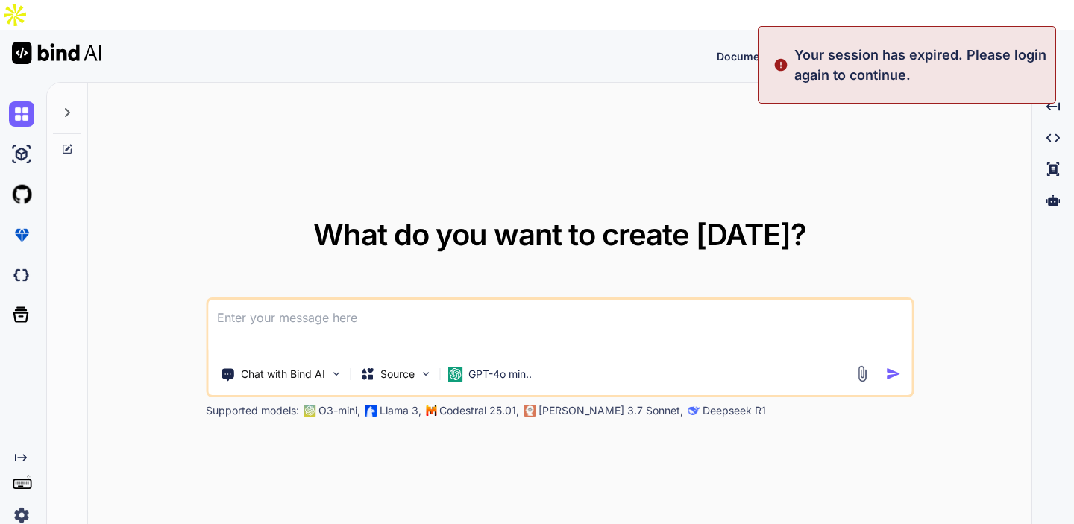
type textarea "x"
click at [882, 41] on button "Sign in" at bounding box center [884, 56] width 81 height 30
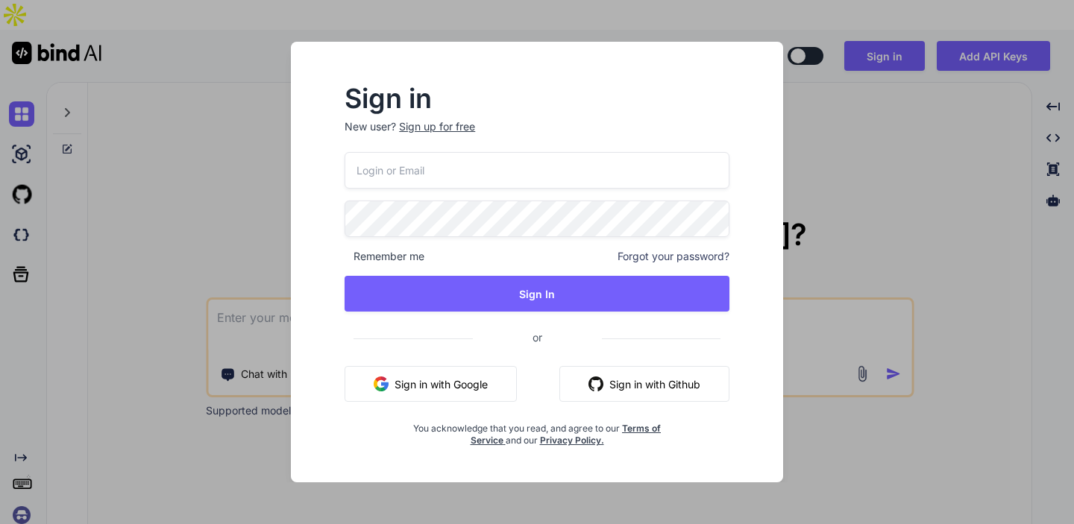
click at [444, 362] on div "Remember me Forgot your password? Sign In or Sign in with Google Sign in with G…" at bounding box center [536, 299] width 385 height 295
click at [416, 382] on button "Sign in with Google" at bounding box center [430, 384] width 172 height 36
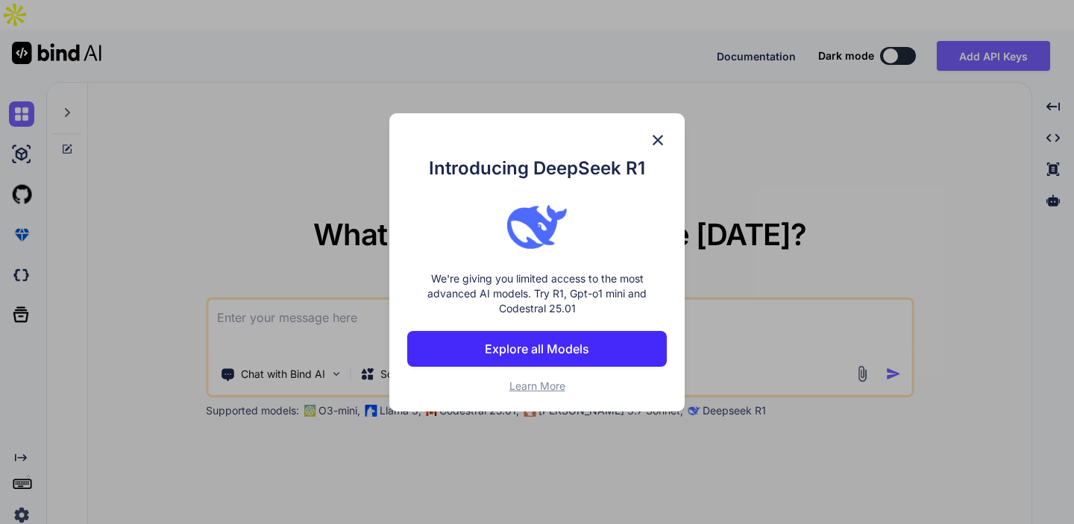
click at [657, 136] on img at bounding box center [658, 140] width 18 height 18
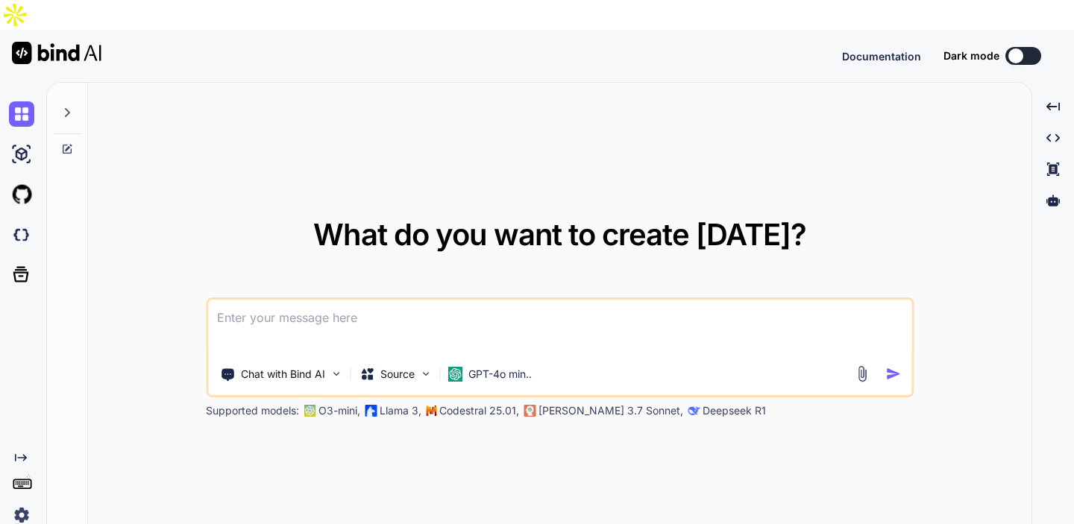
click at [4, 496] on div "Created with Pixso." at bounding box center [20, 490] width 40 height 76
click at [19, 503] on img at bounding box center [21, 515] width 25 height 25
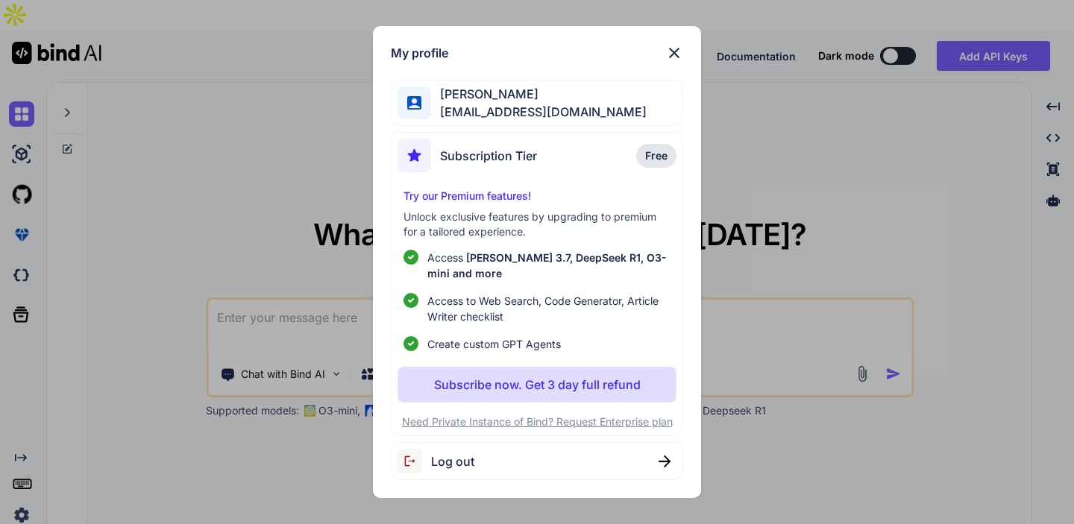
click at [504, 372] on button "Subscribe now. Get 3 day full refund" at bounding box center [536, 385] width 279 height 36
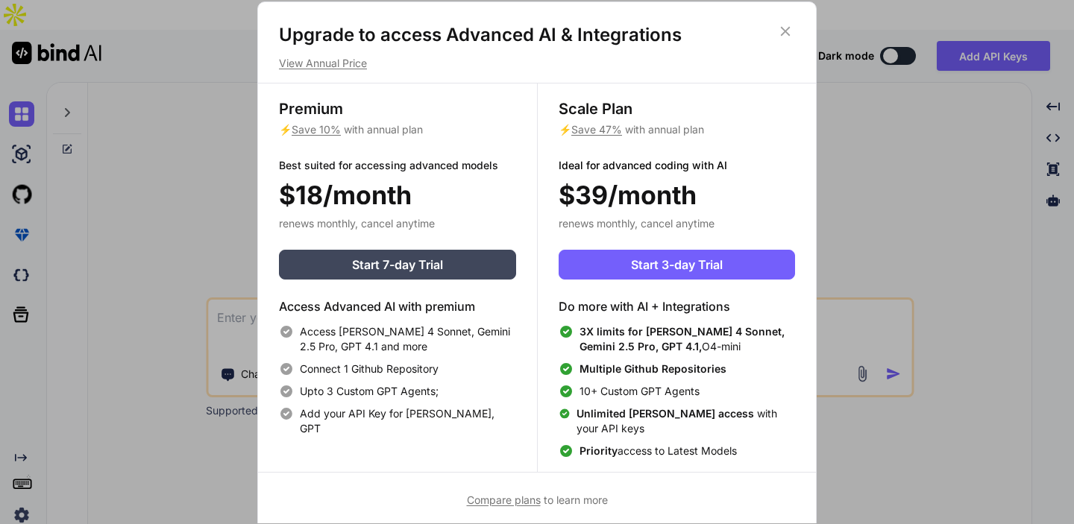
scroll to position [7, 0]
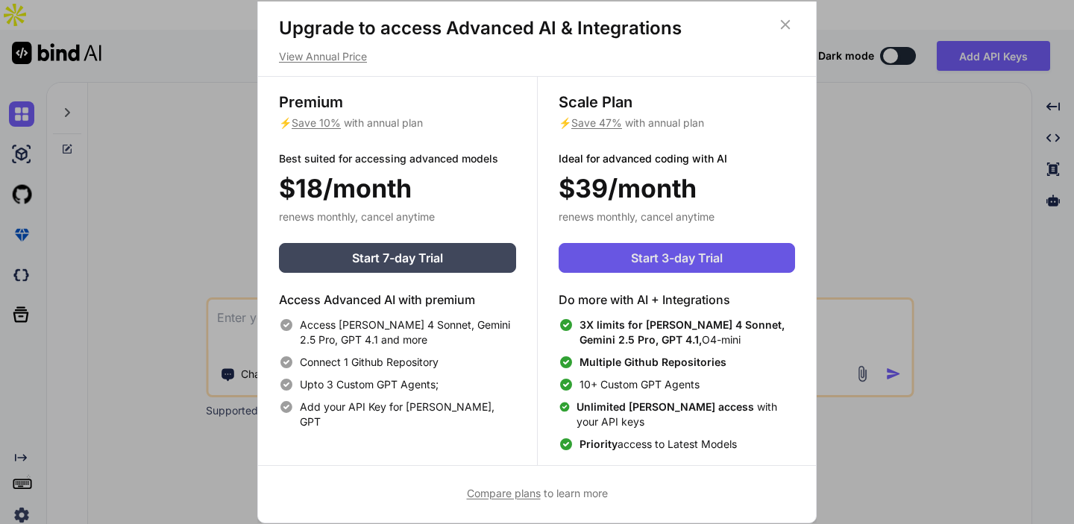
click at [626, 249] on button "Start 3-day Trial" at bounding box center [677, 258] width 236 height 30
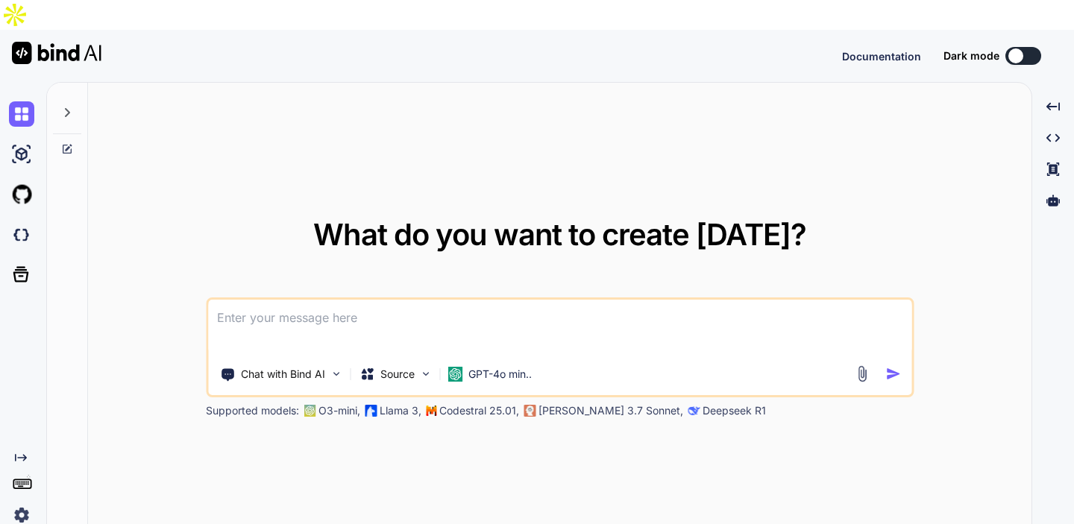
type textarea "x"
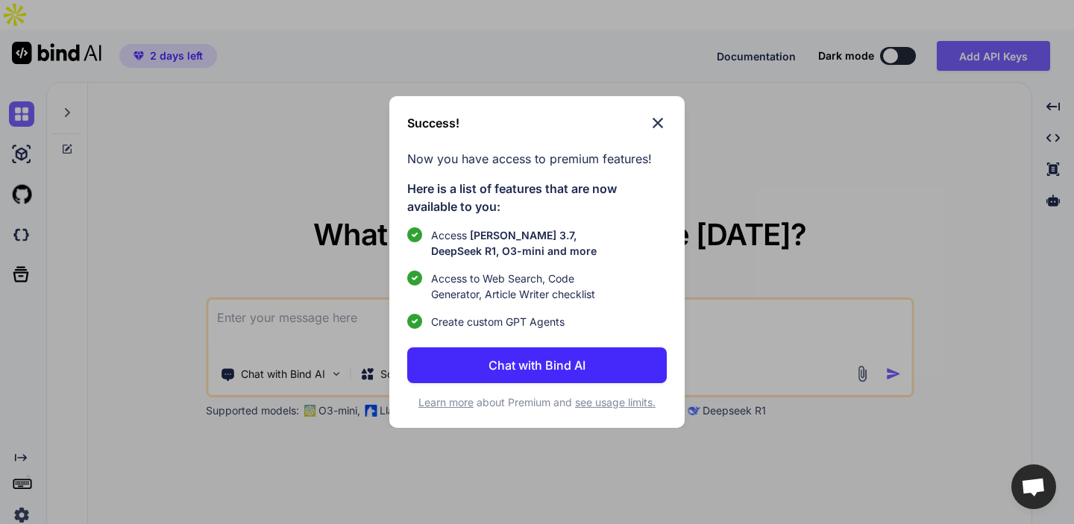
click at [657, 123] on img at bounding box center [658, 123] width 18 height 18
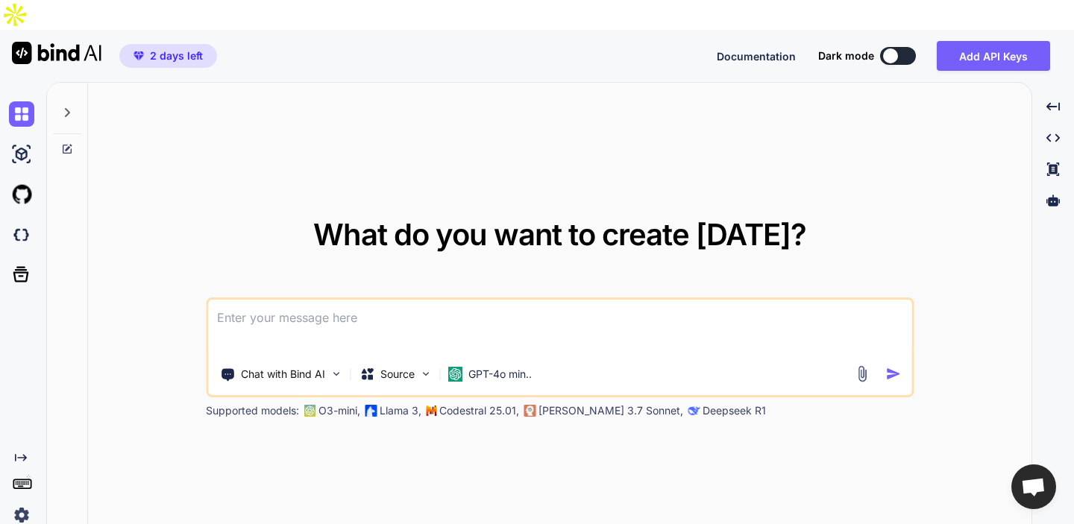
click at [27, 503] on img at bounding box center [21, 515] width 25 height 25
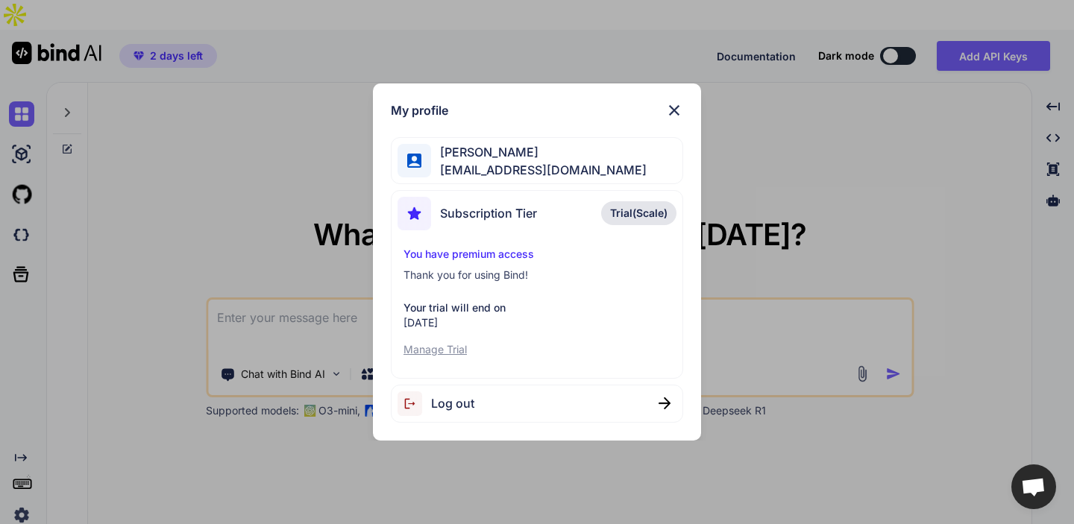
click at [675, 110] on img at bounding box center [674, 110] width 18 height 18
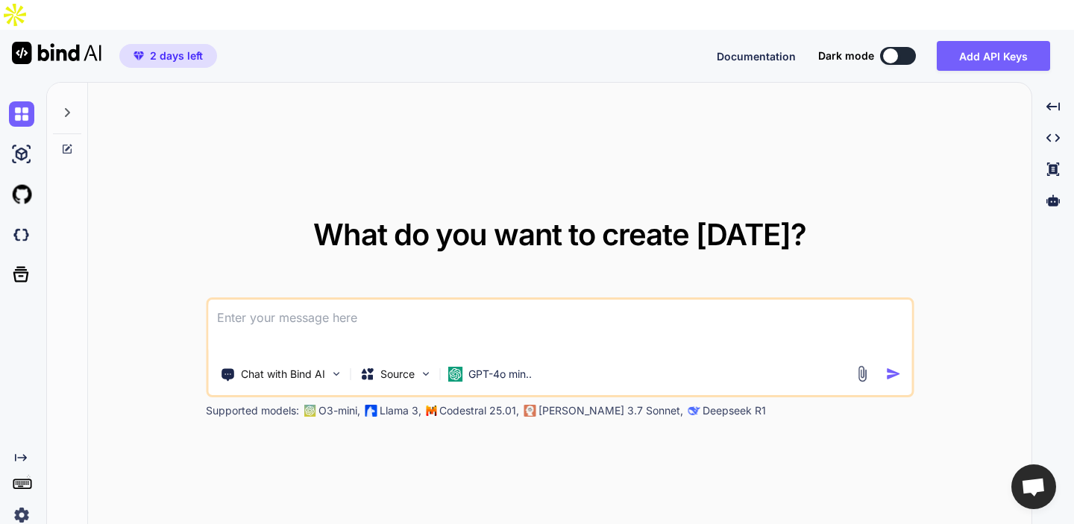
click at [361, 300] on textarea at bounding box center [559, 327] width 703 height 55
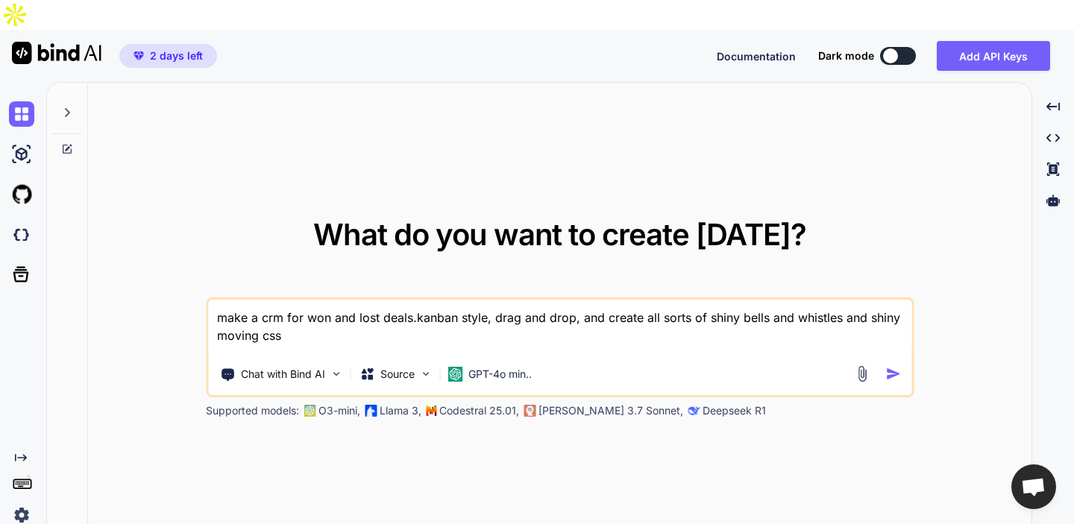
click at [0, 0] on span "whistles" at bounding box center [0, 0] width 0 height 0
click at [511, 303] on textarea "make a crm for won and lost deals.kanban style, drag and drop, and create all s…" at bounding box center [559, 327] width 703 height 55
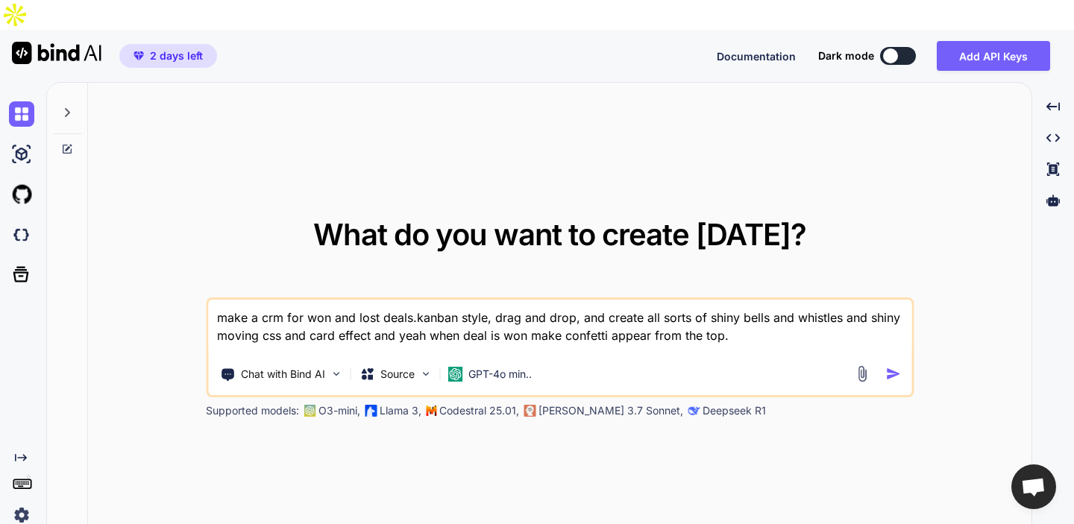
type textarea "make a crm for won and lost deals.kanban style, drag and drop, and create all s…"
click at [893, 366] on img "button" at bounding box center [893, 374] width 16 height 16
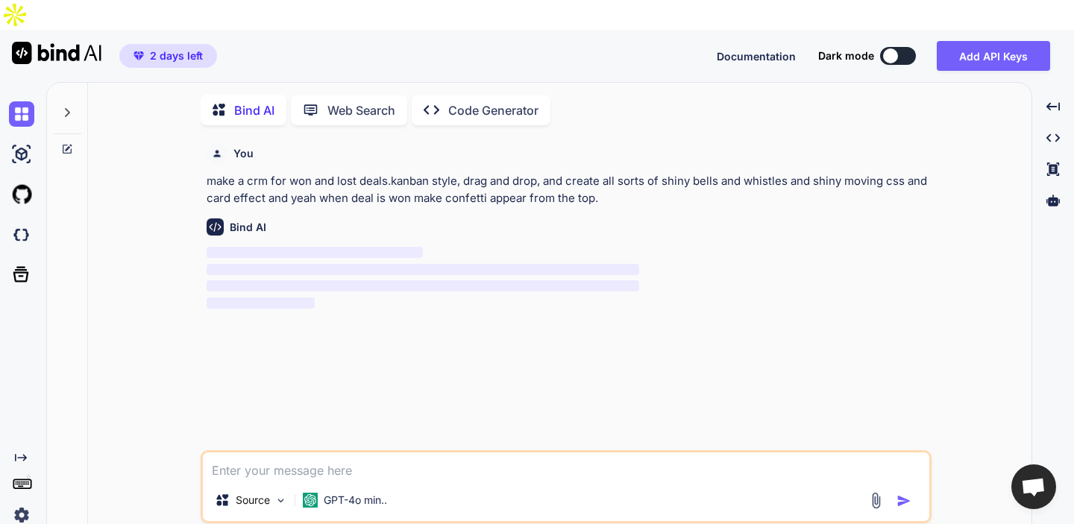
scroll to position [6, 0]
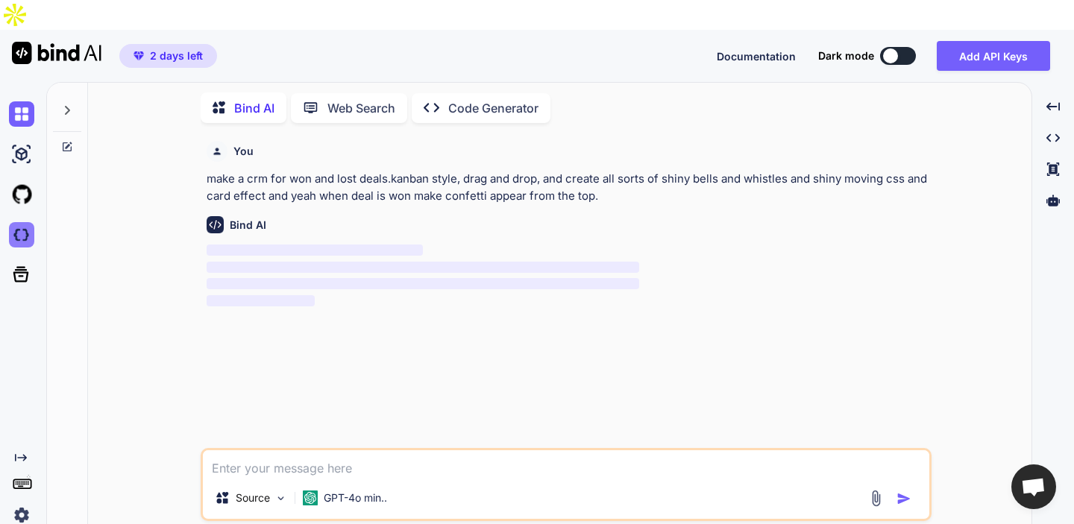
click at [25, 222] on img at bounding box center [21, 234] width 25 height 25
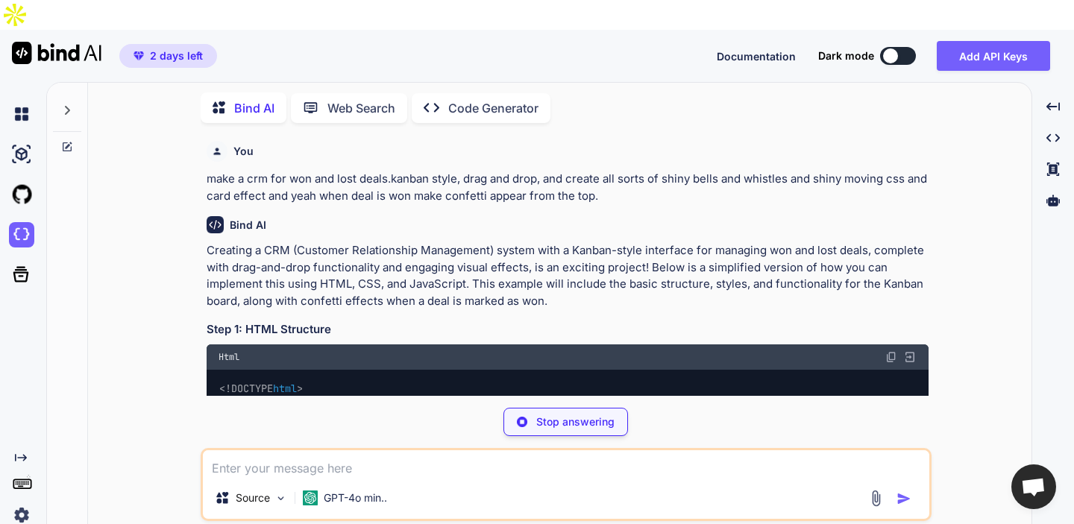
scroll to position [181, 0]
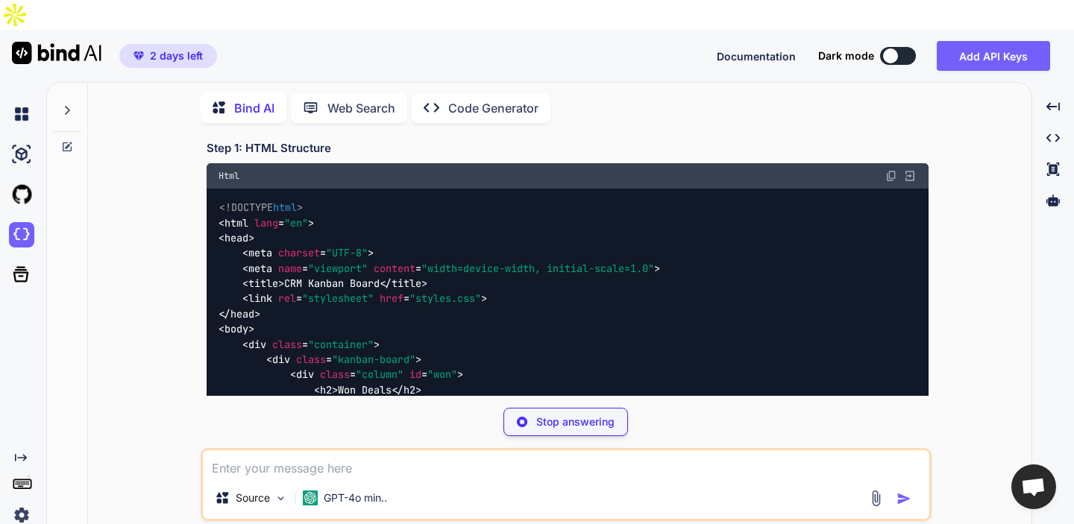
click at [543, 415] on p "Stop answering" at bounding box center [575, 422] width 78 height 15
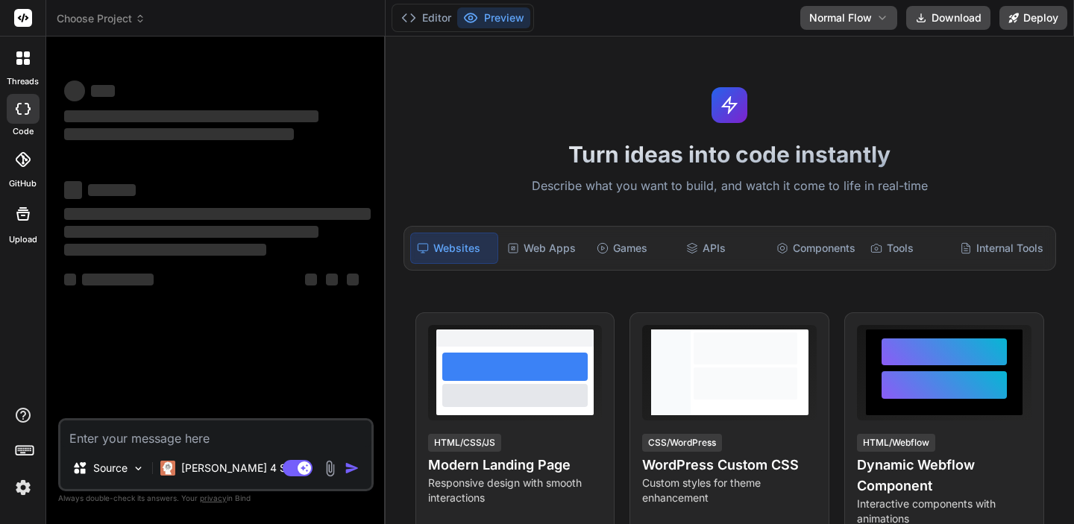
click at [131, 435] on textarea at bounding box center [215, 434] width 311 height 27
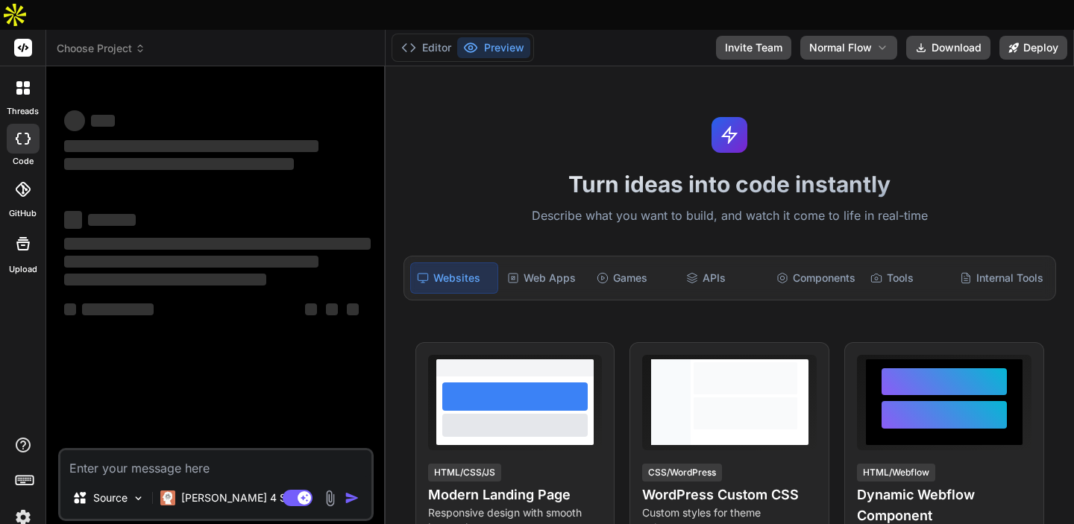
click at [145, 450] on textarea at bounding box center [215, 463] width 311 height 27
type textarea "x"
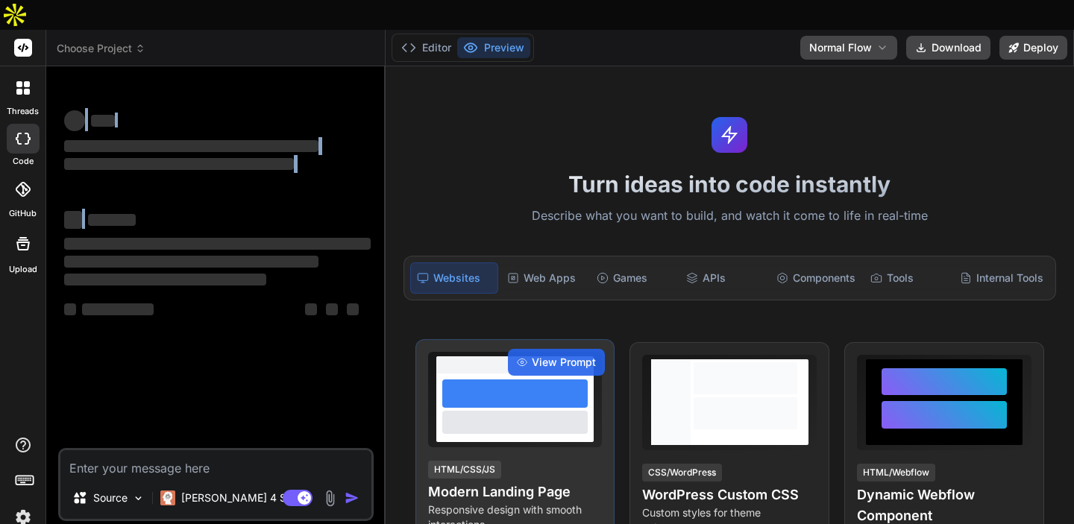
drag, startPoint x: 71, startPoint y: 78, endPoint x: 465, endPoint y: 358, distance: 482.9
click at [457, 353] on div "Choose Project Created with Pixso. Bind AI Web Search Created with Pixso. Code …" at bounding box center [560, 292] width 1028 height 524
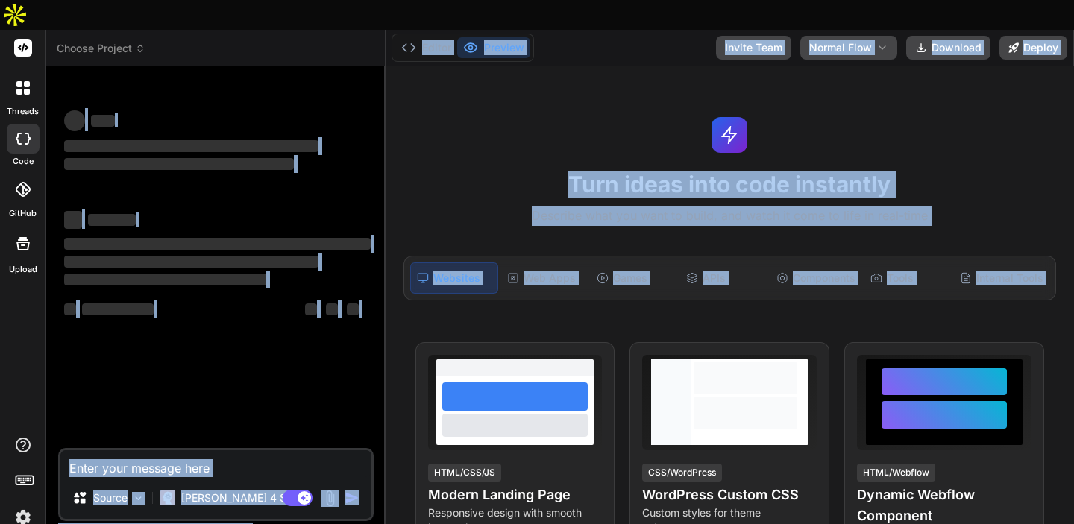
click at [236, 311] on div "‌ ‌ ‌ ‌ ‌ ‌ ‌ ‌ ‌ ‌ ‌ ‌ ‌ ‌" at bounding box center [217, 222] width 306 height 240
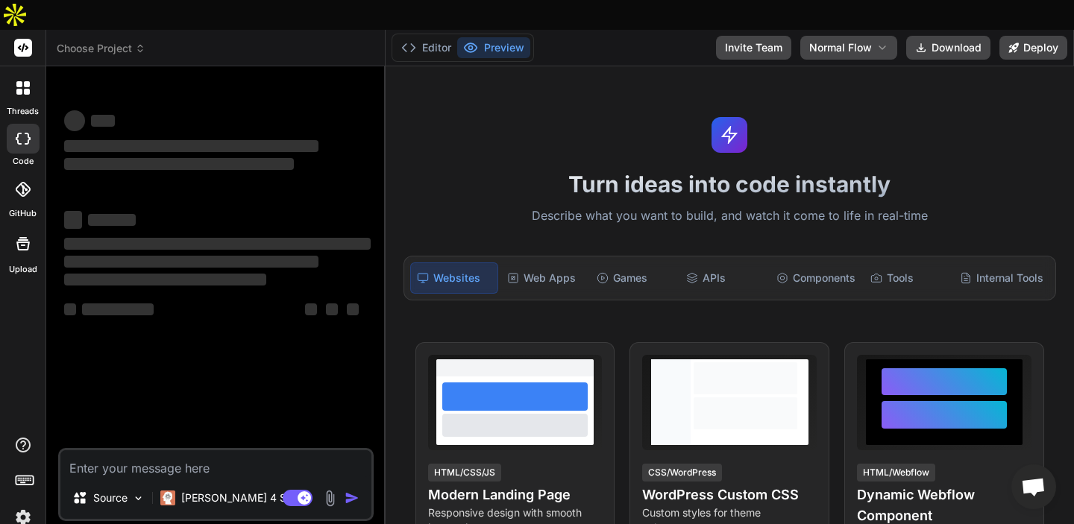
type textarea "x"
click at [165, 450] on textarea at bounding box center [215, 463] width 311 height 27
paste textarea "make a crm for won and lost deals.kanban style, drag and drop, and create all s…"
type textarea "make a crm for won and lost deals.kanban style, drag and drop, and create all s…"
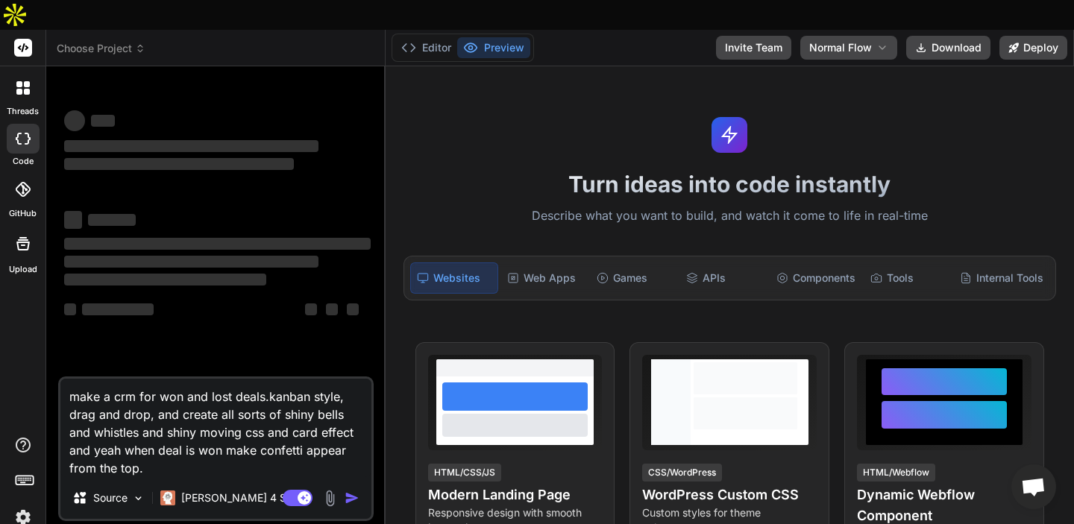
type textarea "x"
type textarea "make a crm for won and lost deals.kanban style, drag and drop, and create all s…"
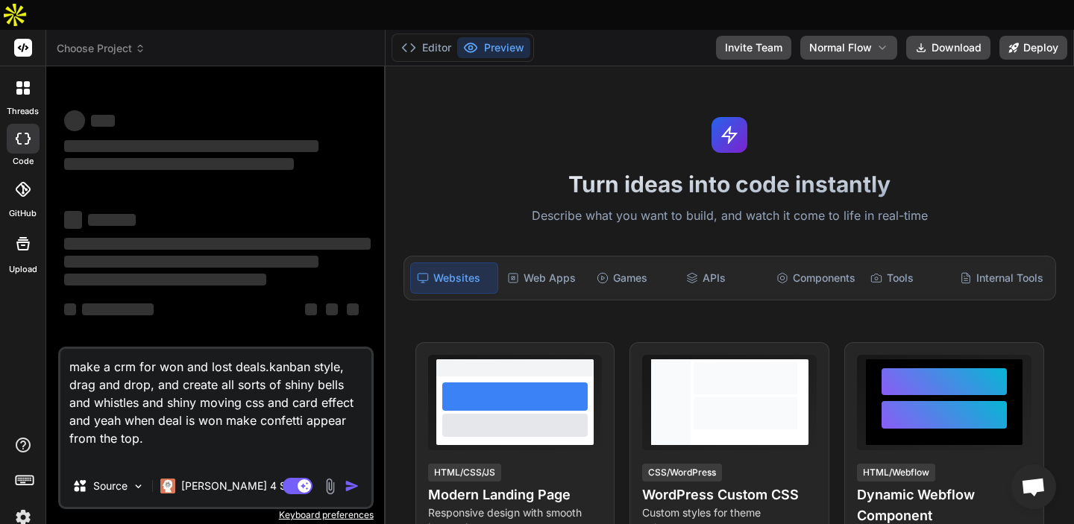
type textarea "x"
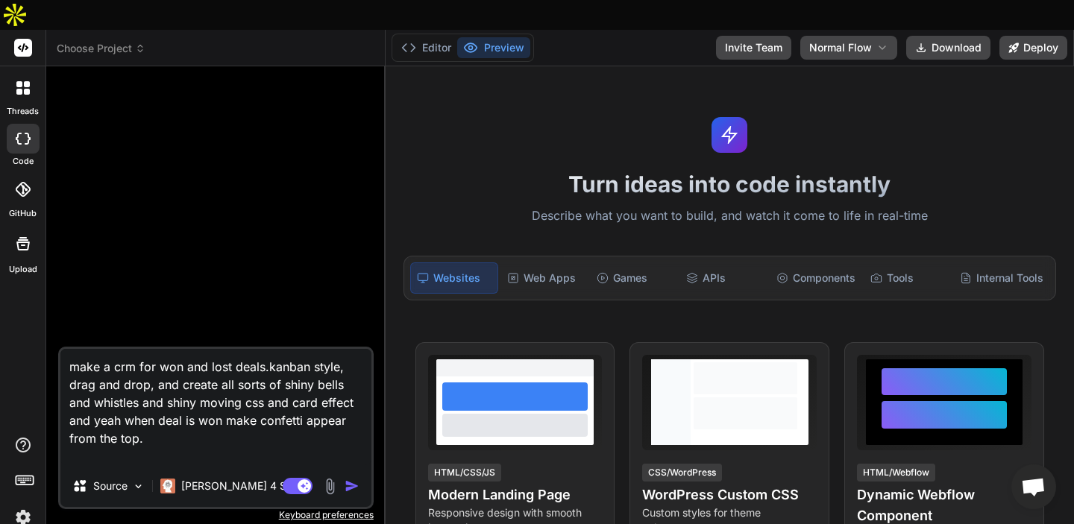
type textarea "make a crm for won and lost deals.kanban style, drag and drop, and create all s…"
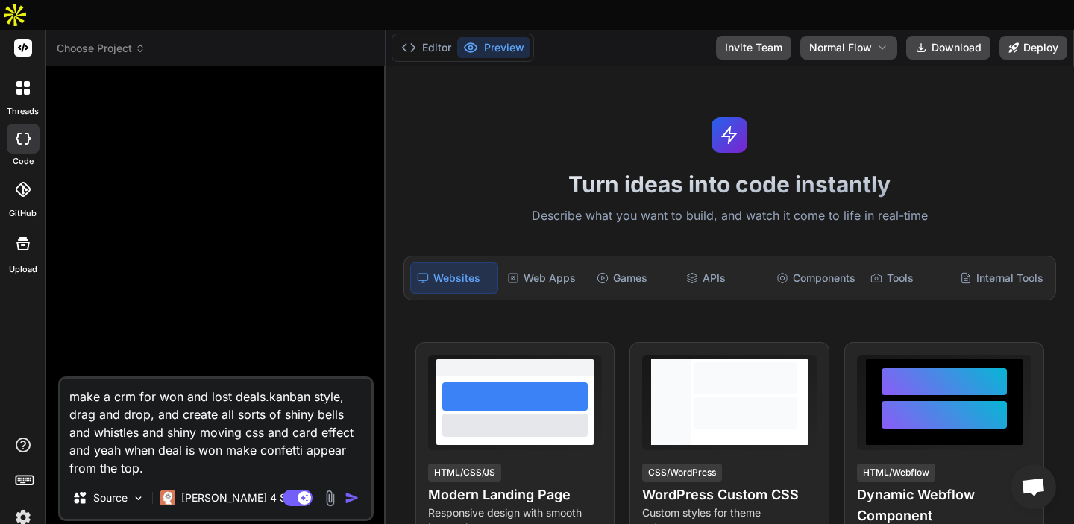
type textarea "x"
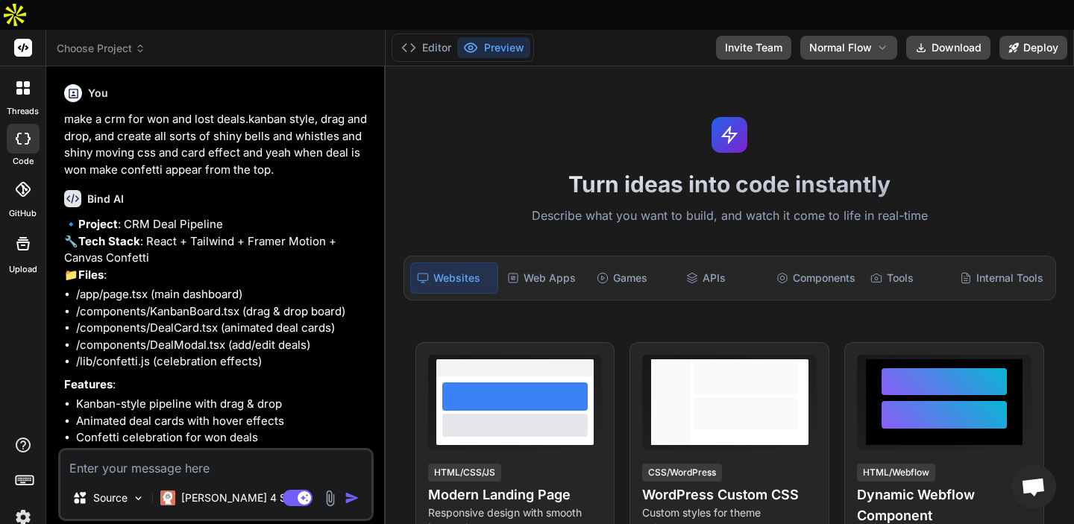
type textarea "x"
click at [552, 262] on div "Web Apps" at bounding box center [544, 277] width 86 height 31
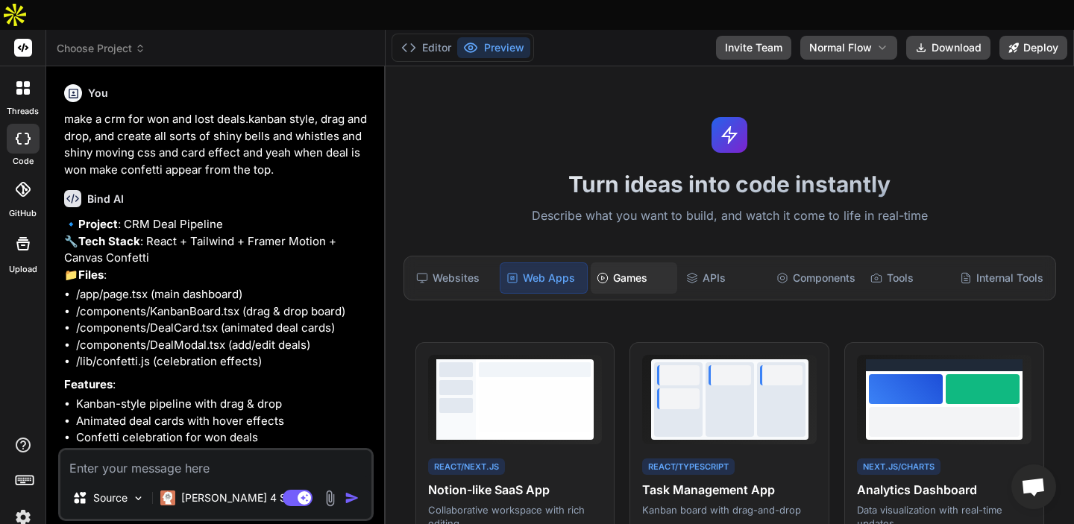
click at [646, 262] on div "Games" at bounding box center [634, 277] width 86 height 31
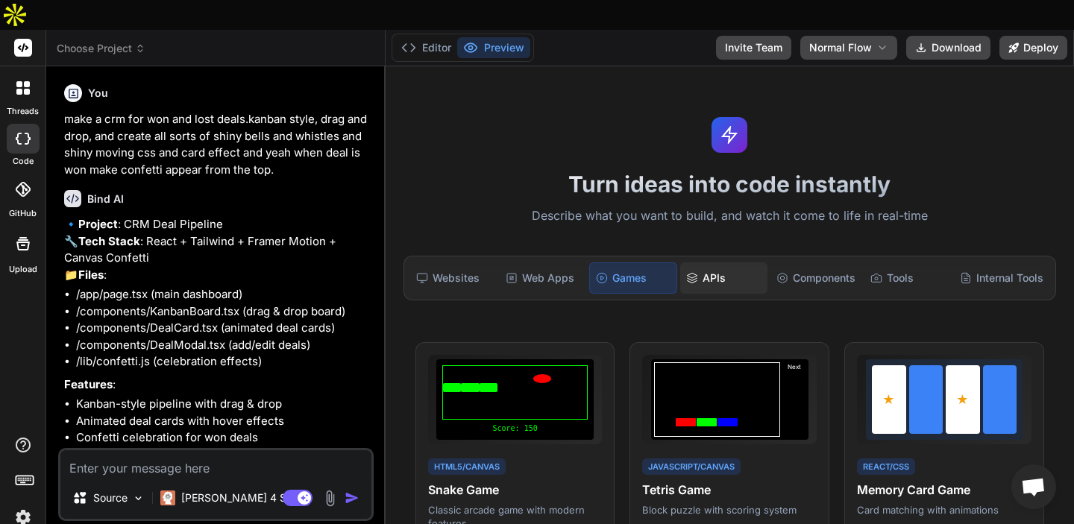
click at [736, 262] on div "APIs" at bounding box center [723, 277] width 86 height 31
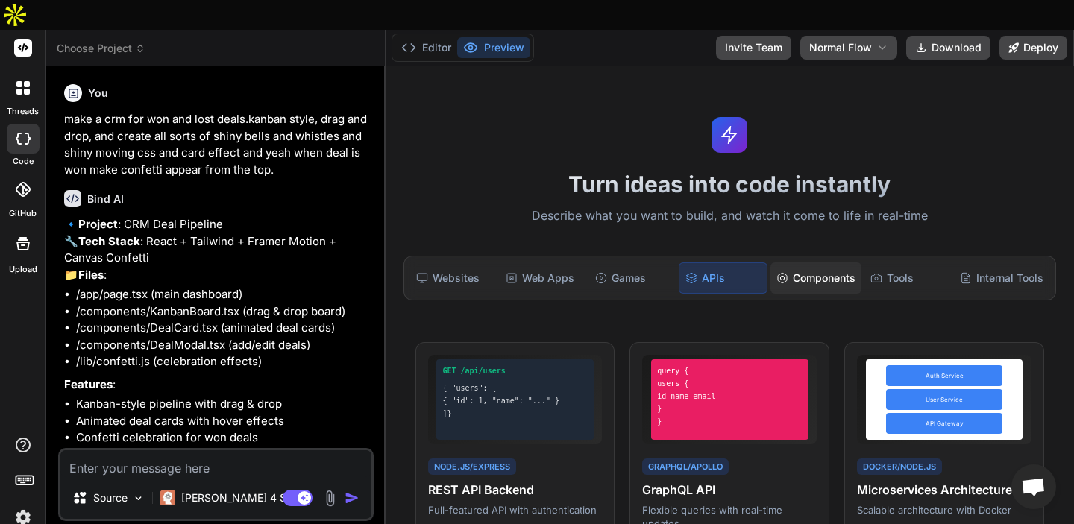
click at [778, 273] on icon at bounding box center [782, 278] width 9 height 10
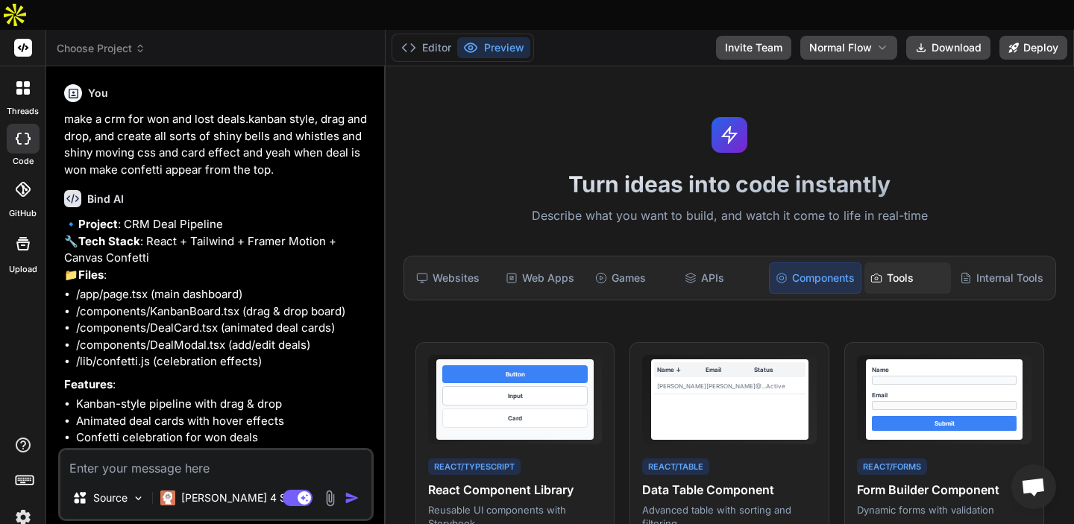
click at [872, 274] on icon at bounding box center [876, 278] width 10 height 8
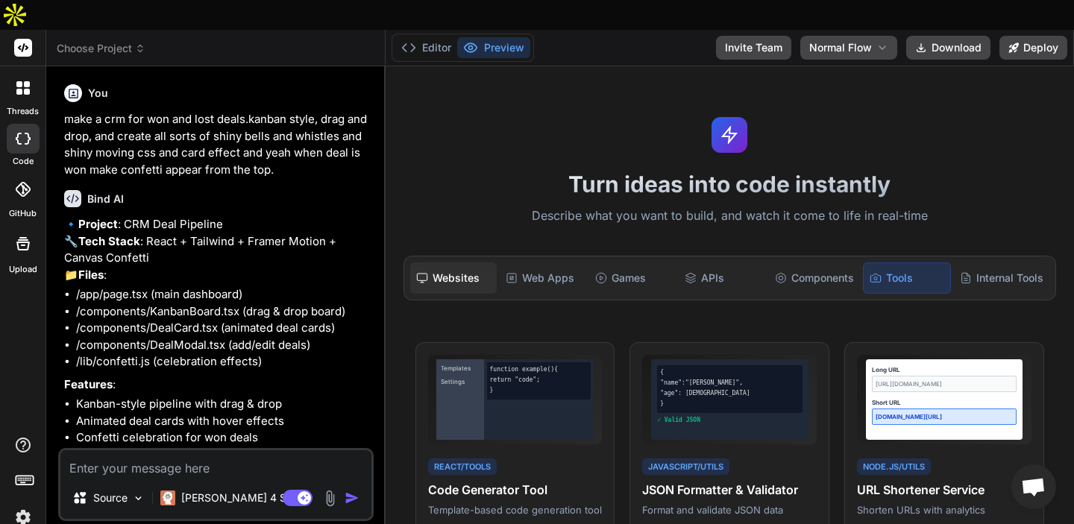
click at [416, 272] on icon at bounding box center [422, 278] width 12 height 12
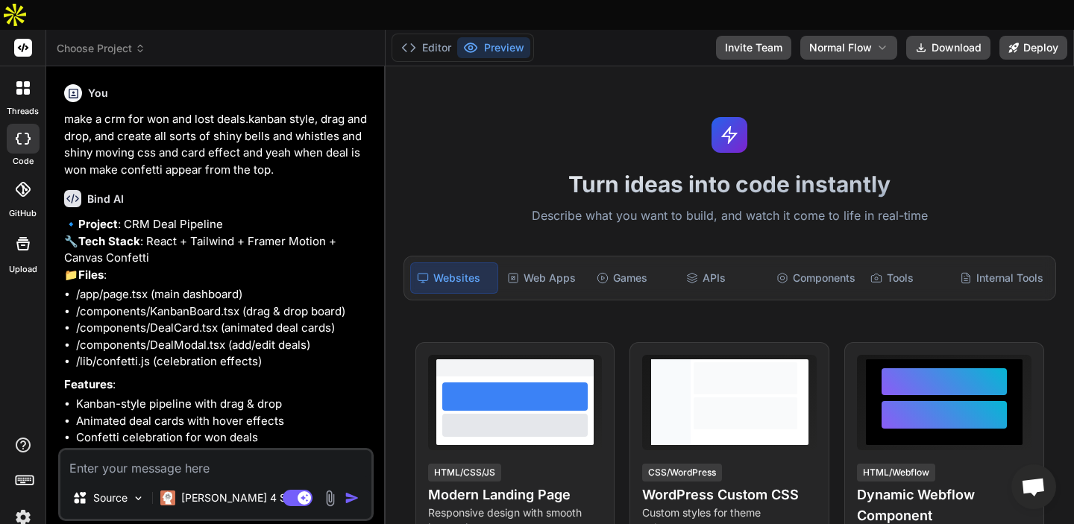
scroll to position [107, 0]
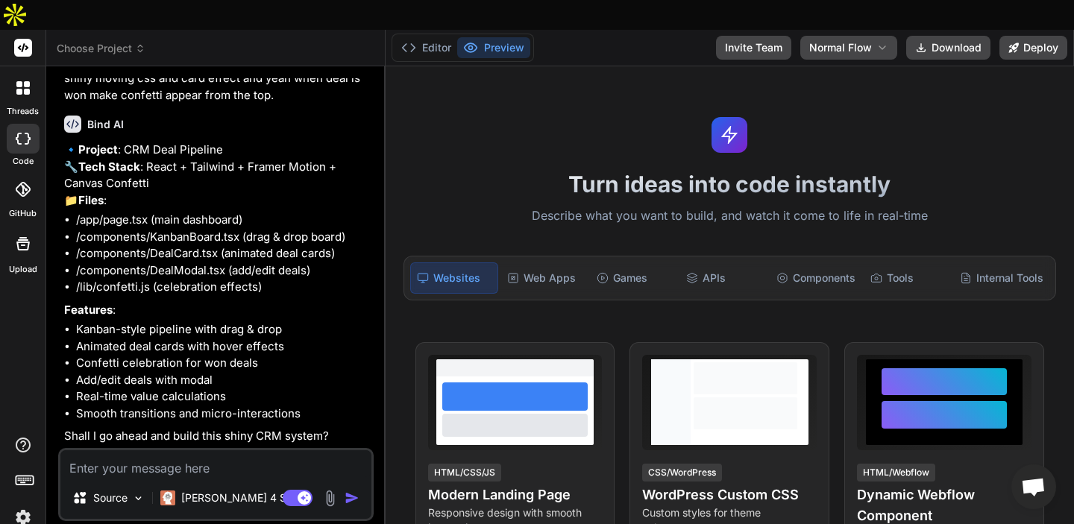
click at [162, 450] on textarea at bounding box center [215, 463] width 311 height 27
type textarea "y"
type textarea "x"
type textarea "ye"
type textarea "x"
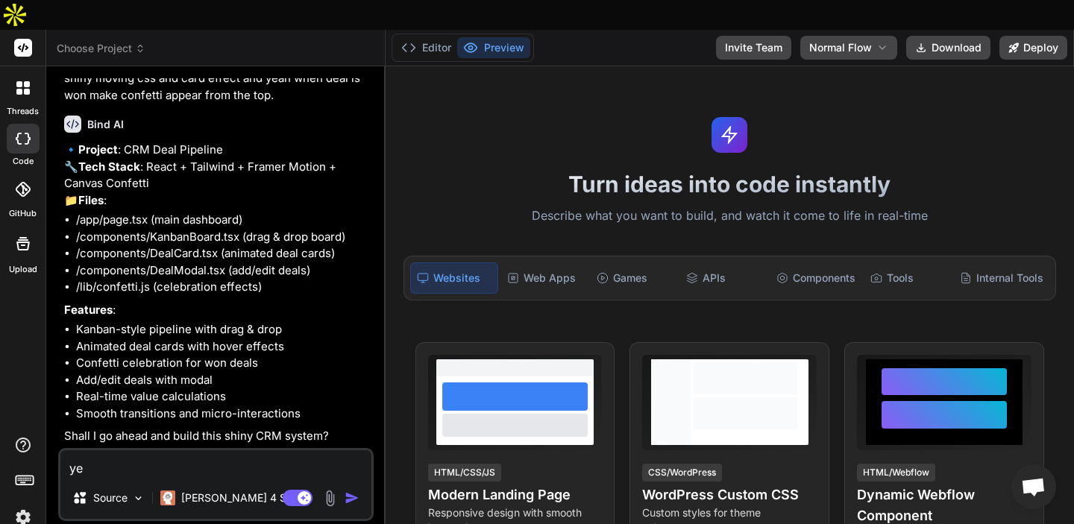
type textarea "yes"
type textarea "x"
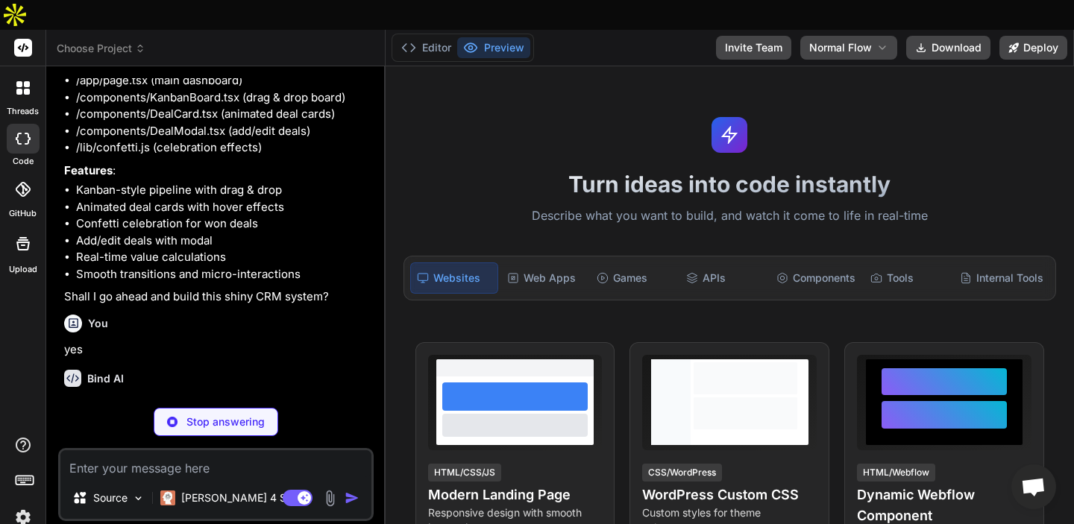
scroll to position [262, 0]
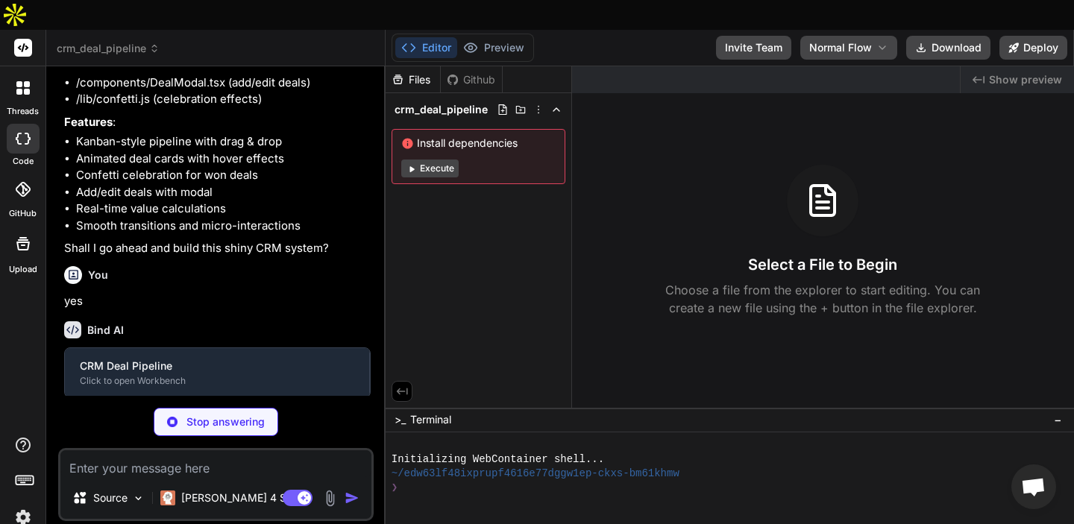
click at [22, 478] on rect at bounding box center [22, 478] width 1 height 1
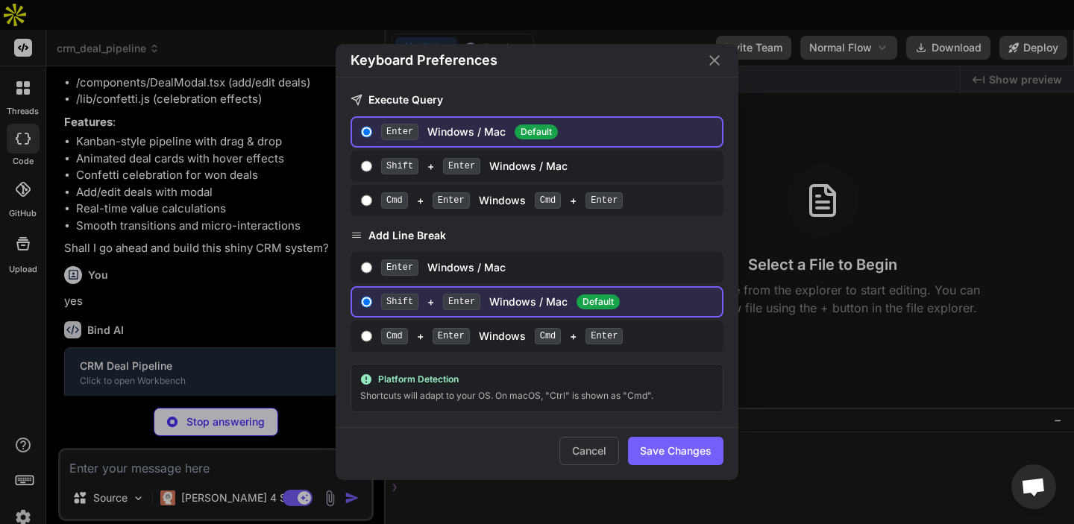
click at [22, 448] on div "Keyboard Preferences Execute Query Enter Windows / Mac Default Shift + Enter Wi…" at bounding box center [537, 262] width 1074 height 524
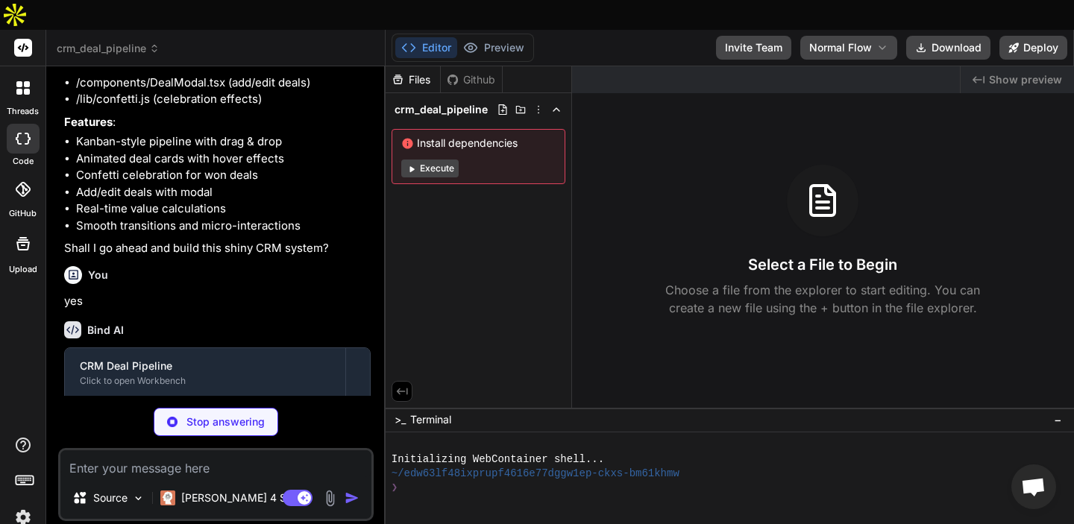
click at [437, 160] on button "Execute" at bounding box center [429, 169] width 57 height 18
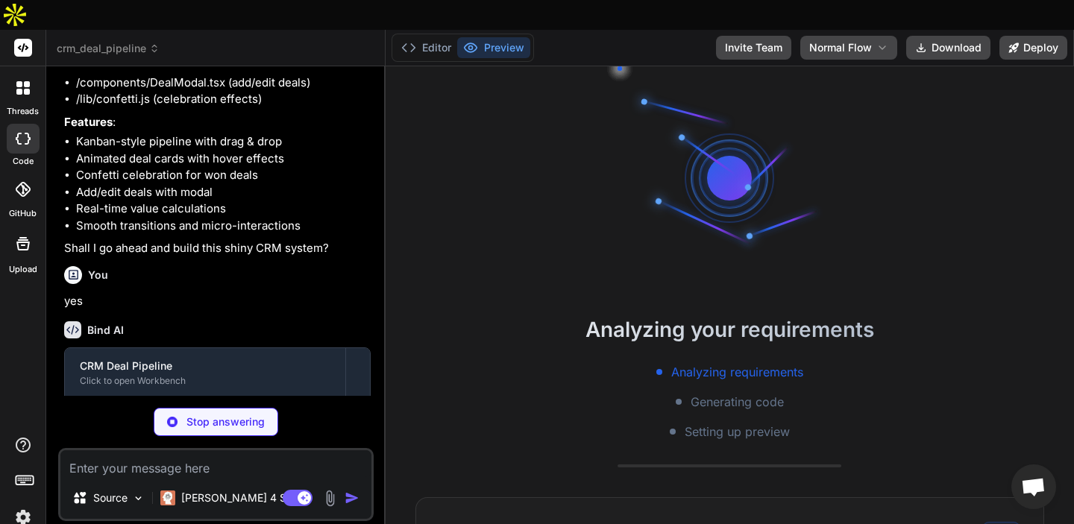
scroll to position [28, 0]
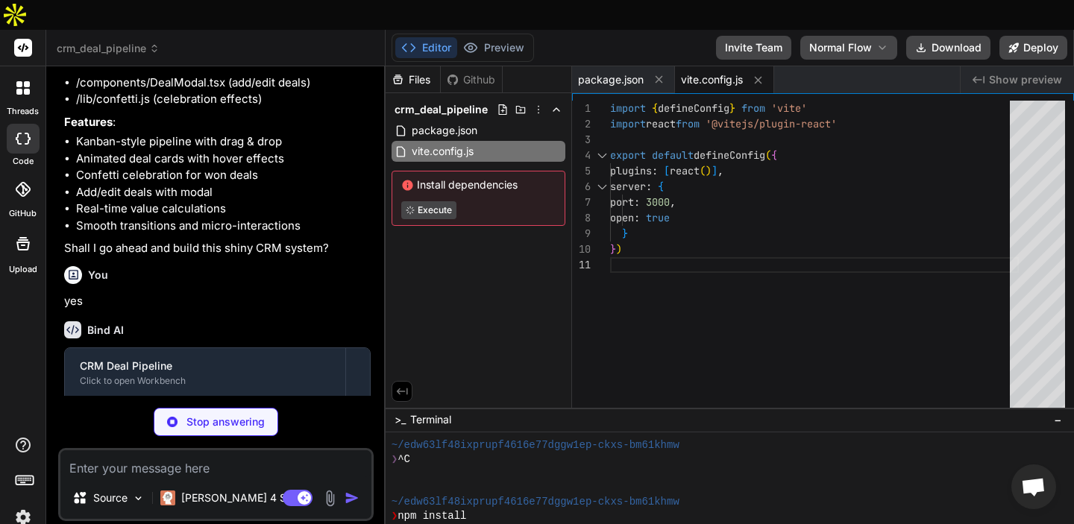
type textarea "x"
type textarea "} }, }, plugins: [], }"
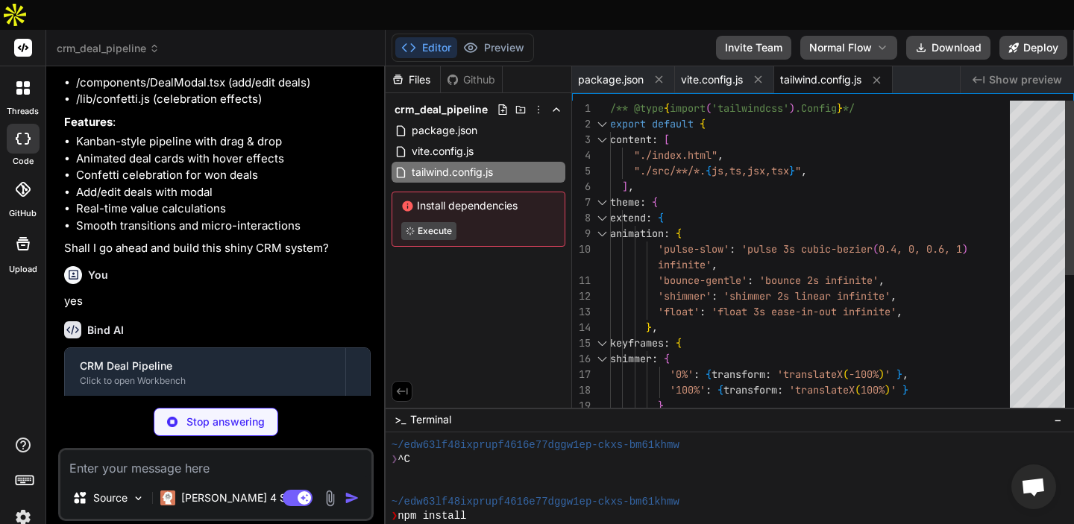
type textarea "x"
type textarea "export default { plugins: { tailwindcss: {}, autoprefixer: {}, }, }"
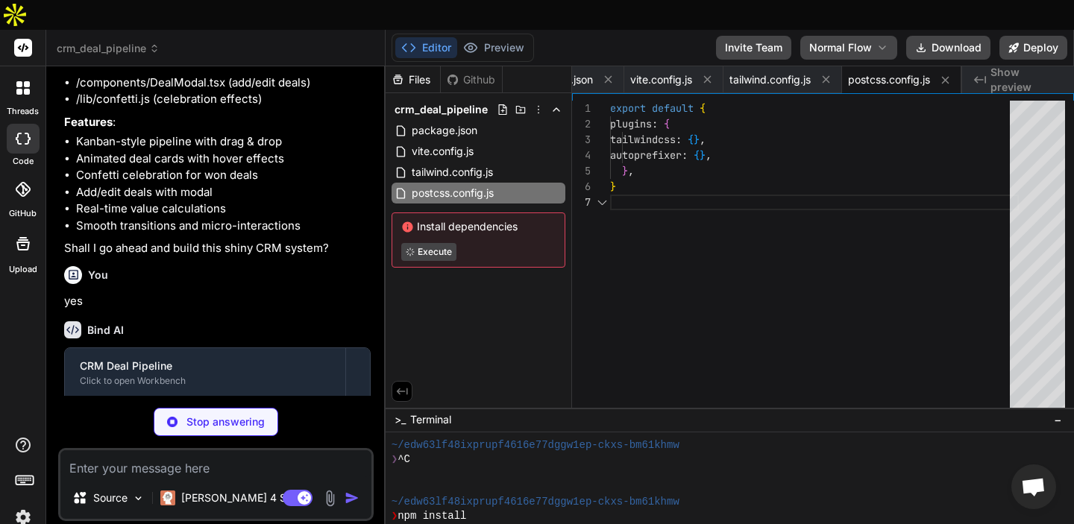
scroll to position [94, 0]
type textarea "x"
type textarea "<div id="root"></div> <script type="module" src="/src/main.jsx"></script> </bod…"
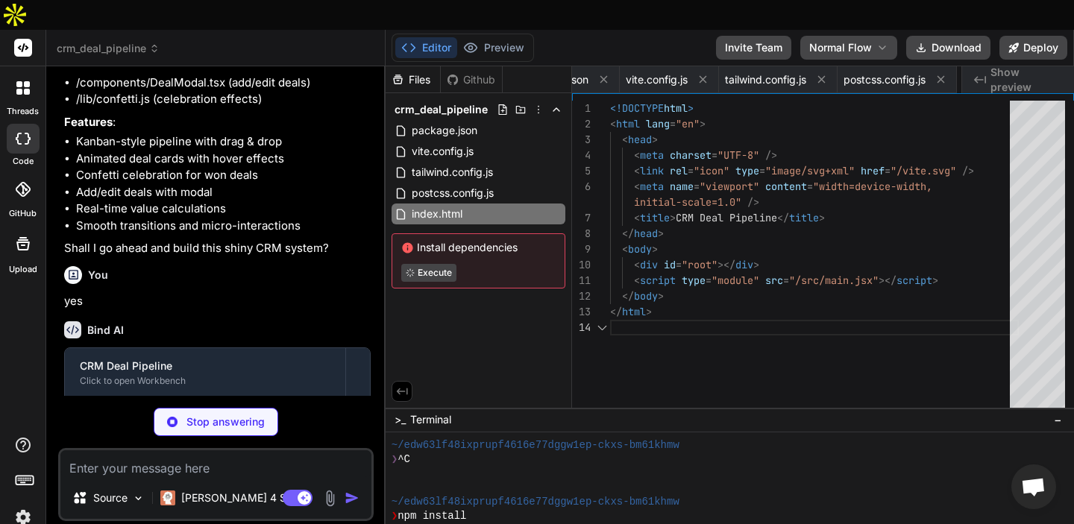
scroll to position [63, 0]
type textarea "x"
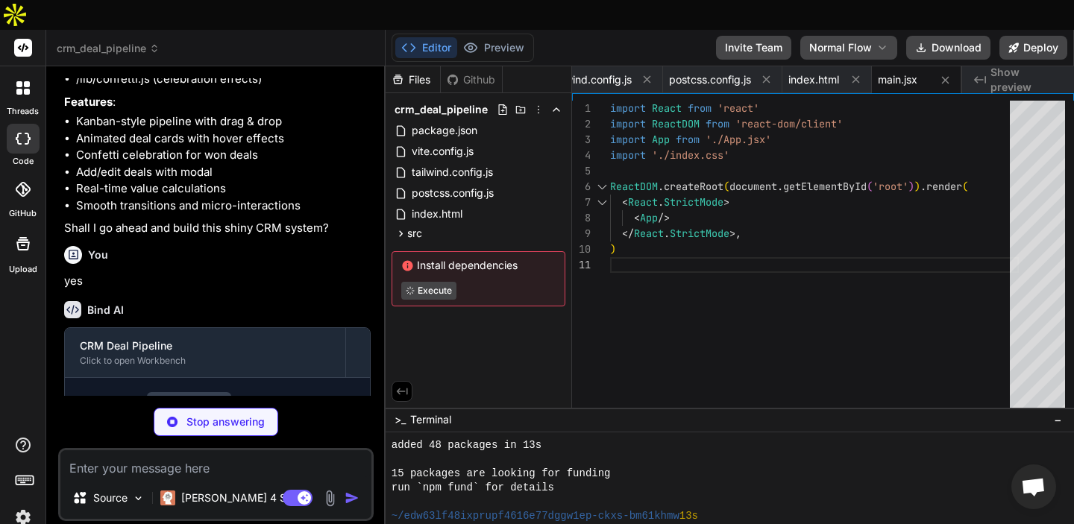
scroll to position [128, 0]
type textarea "x"
type textarea "} }"
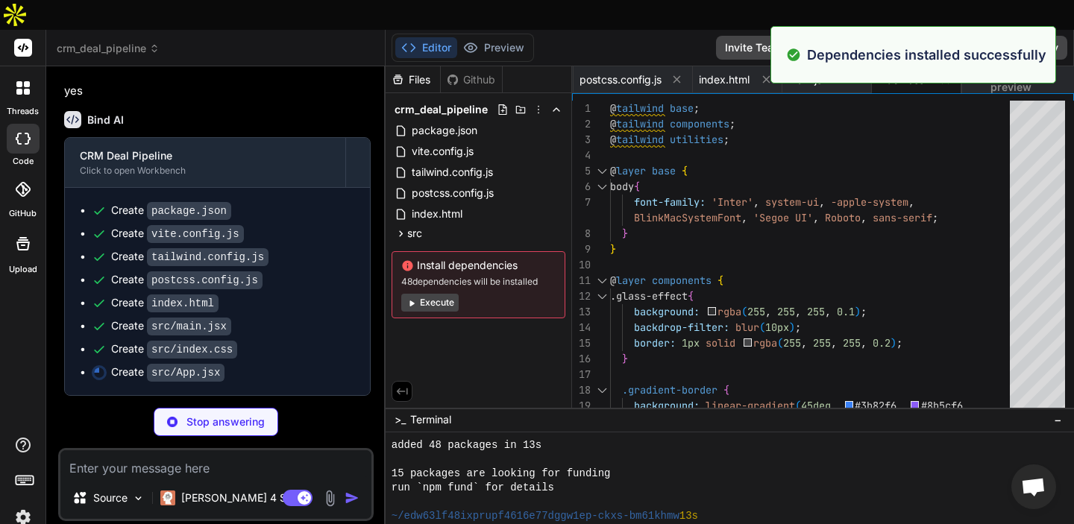
scroll to position [170, 0]
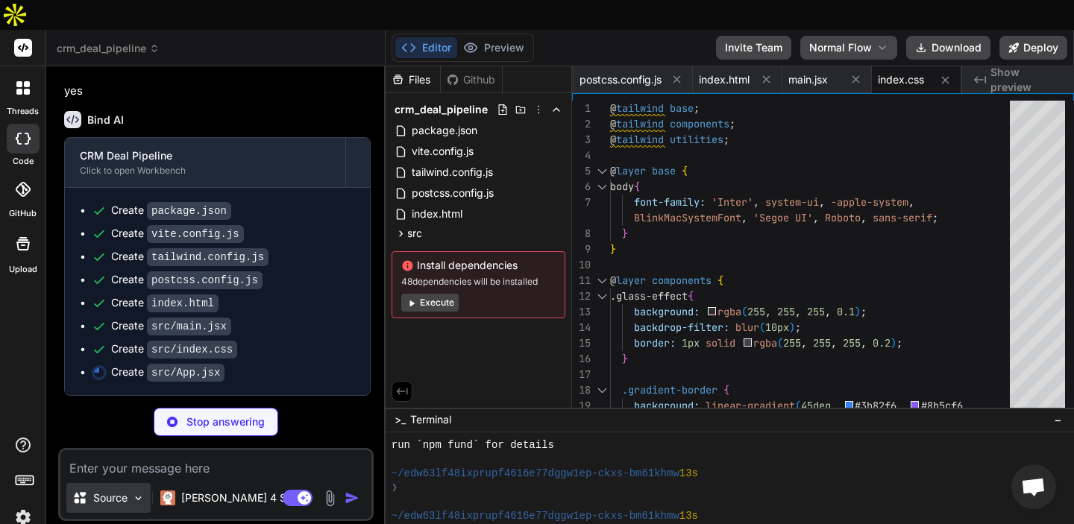
click at [136, 483] on div "Source" at bounding box center [108, 498] width 84 height 30
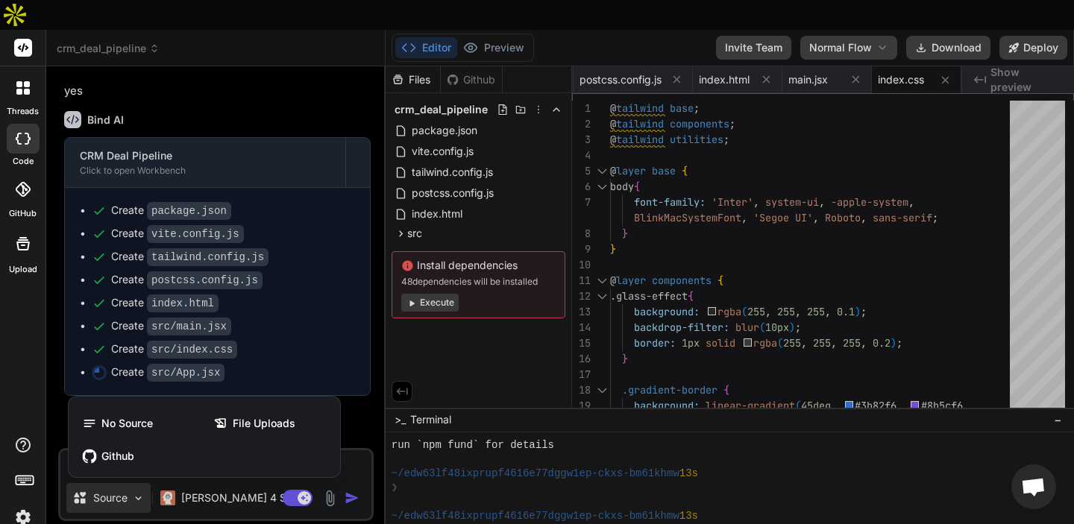
click at [136, 476] on div at bounding box center [537, 262] width 1074 height 524
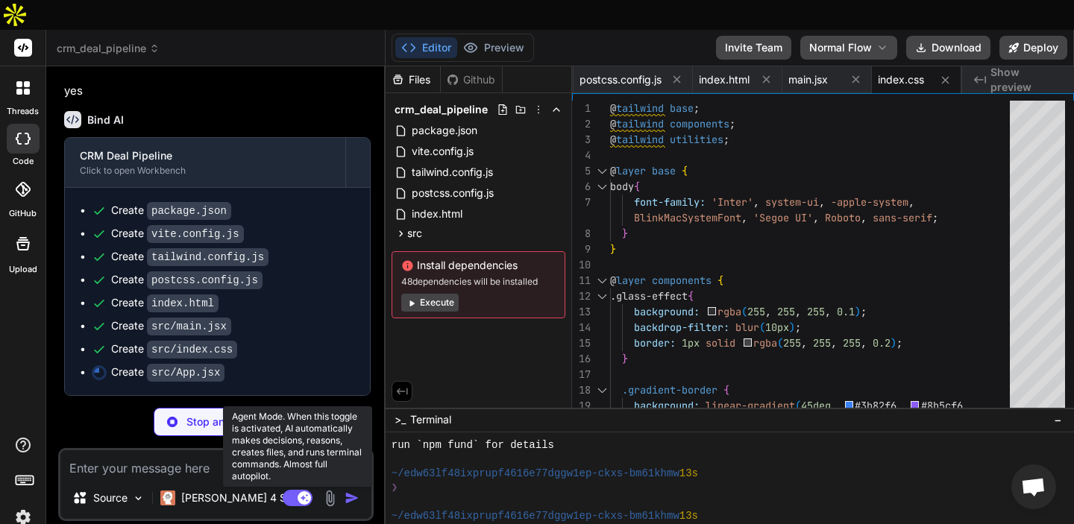
type textarea "x"
type textarea "/> </div> ) } export default App"
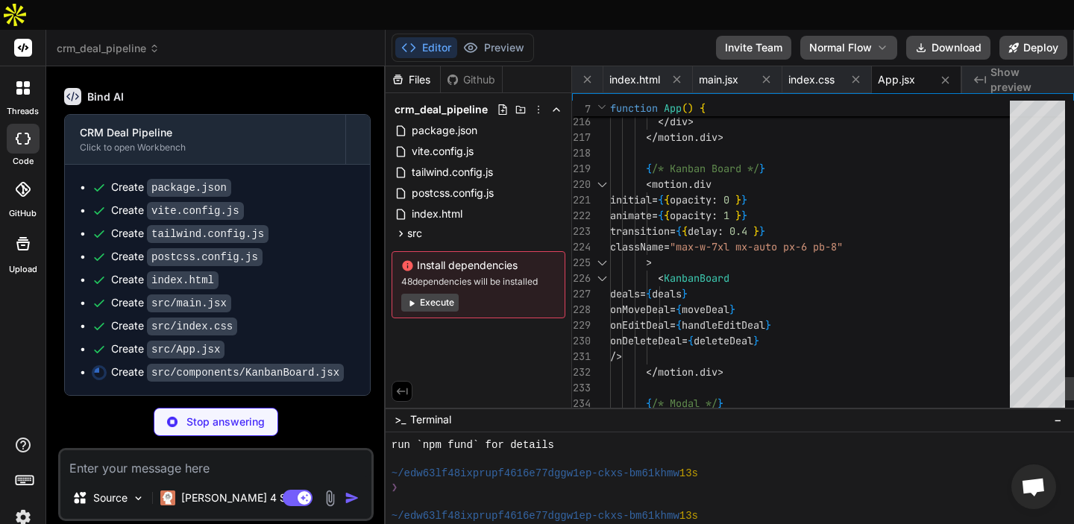
scroll to position [94, 0]
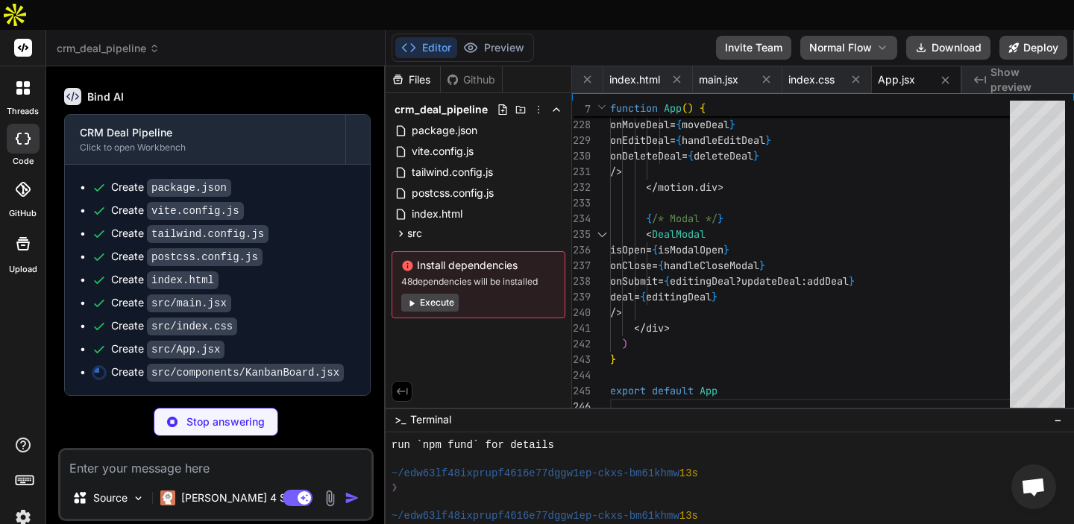
type textarea "x"
type textarea "} export default KanbanBoard"
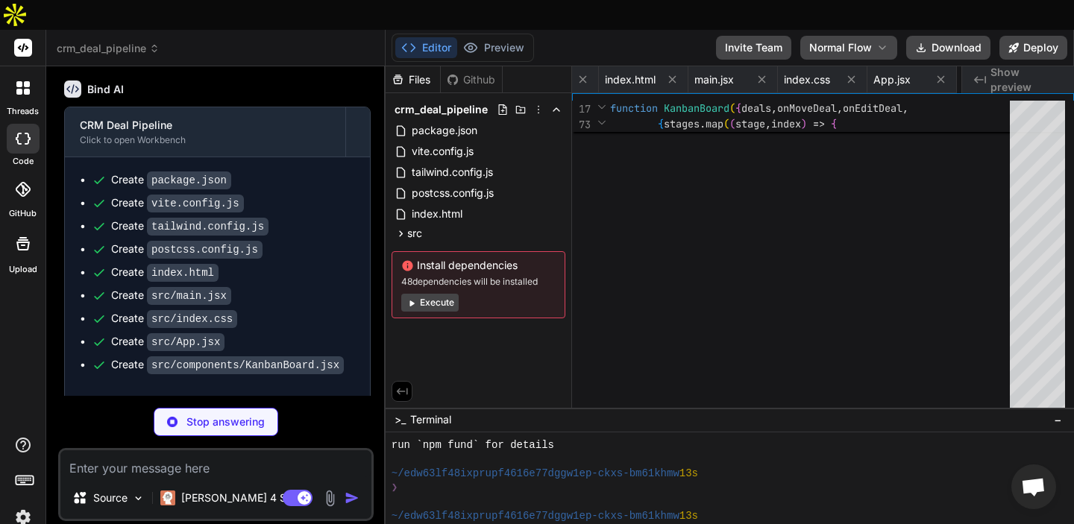
type textarea "x"
type textarea "ease: "easeInOut" }} /> </motion.div> ) } export default DealCard"
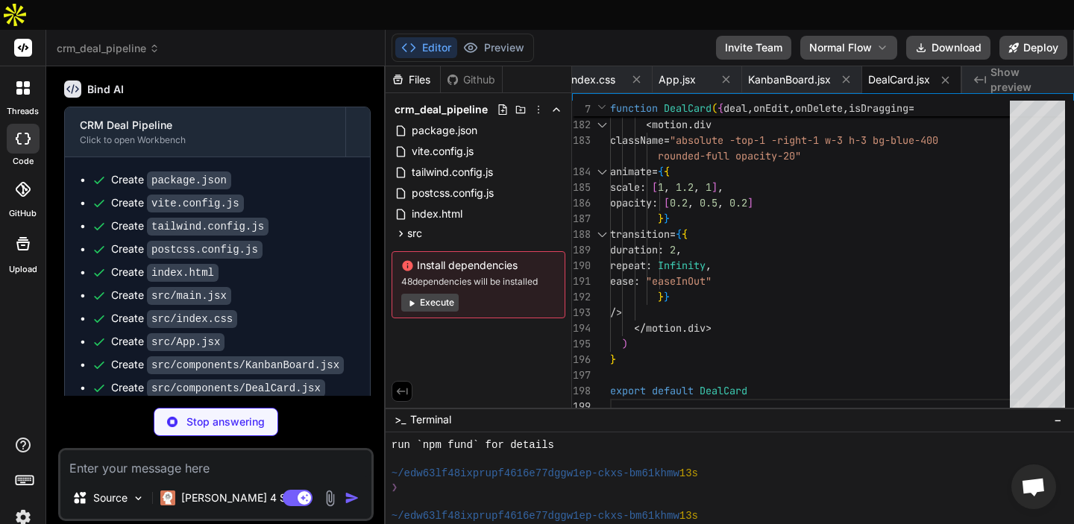
scroll to position [571, 0]
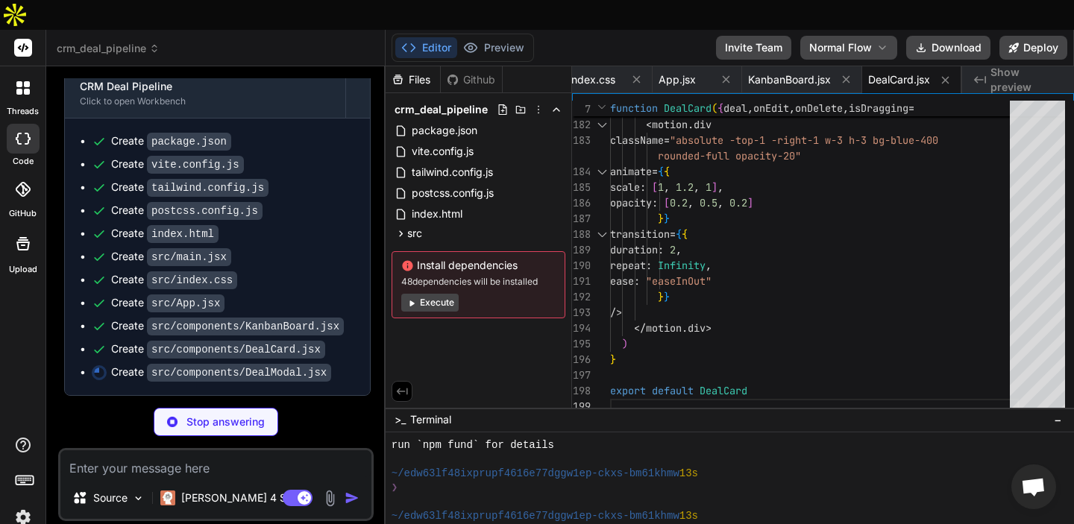
type textarea "x"
type textarea "} export default DealModal"
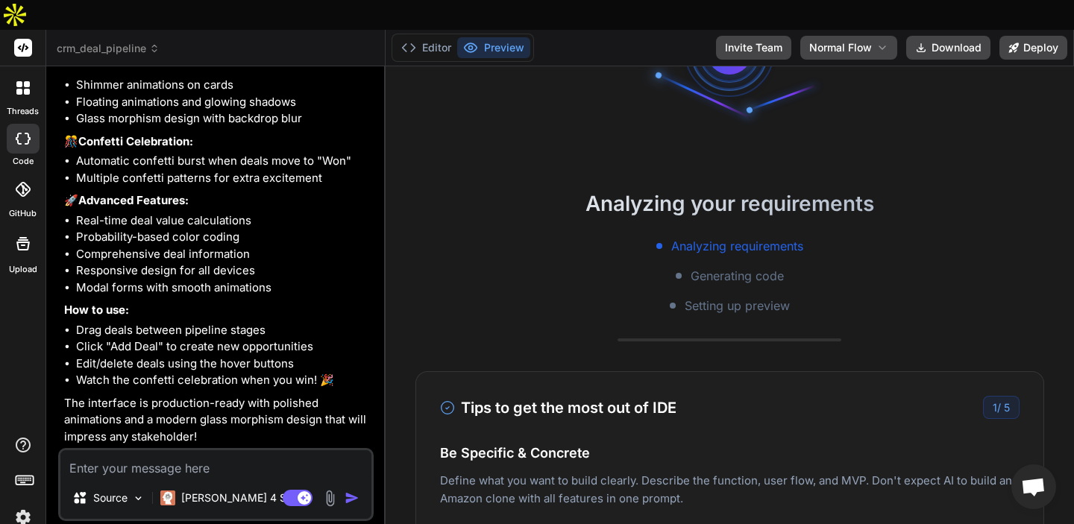
scroll to position [340, 0]
type textarea "x"
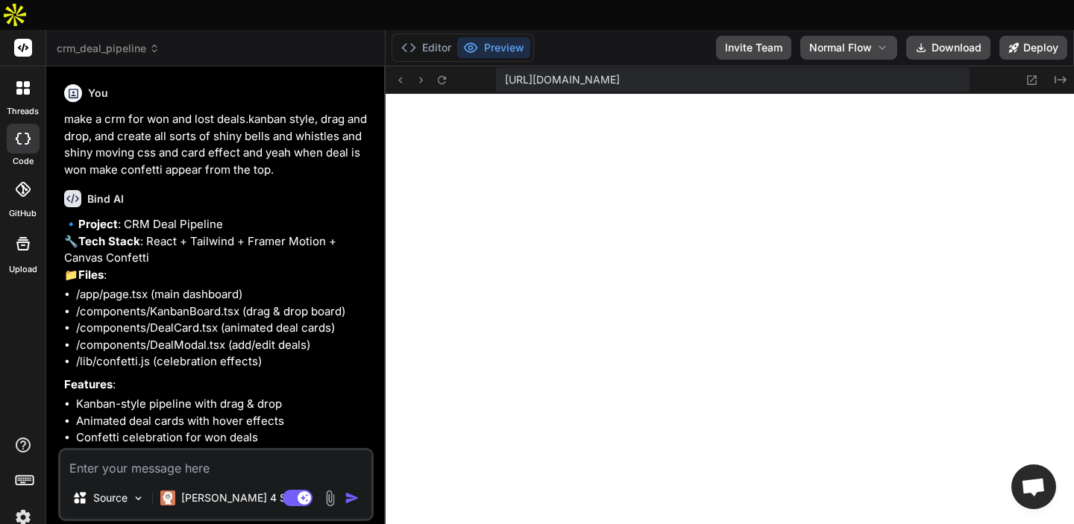
scroll to position [522, 0]
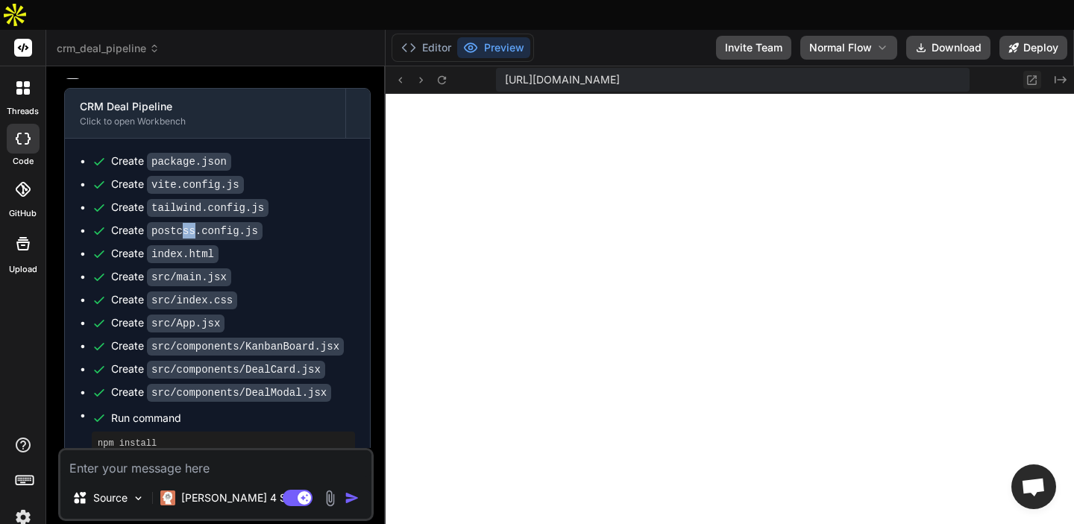
click at [1031, 74] on icon at bounding box center [1031, 80] width 13 height 13
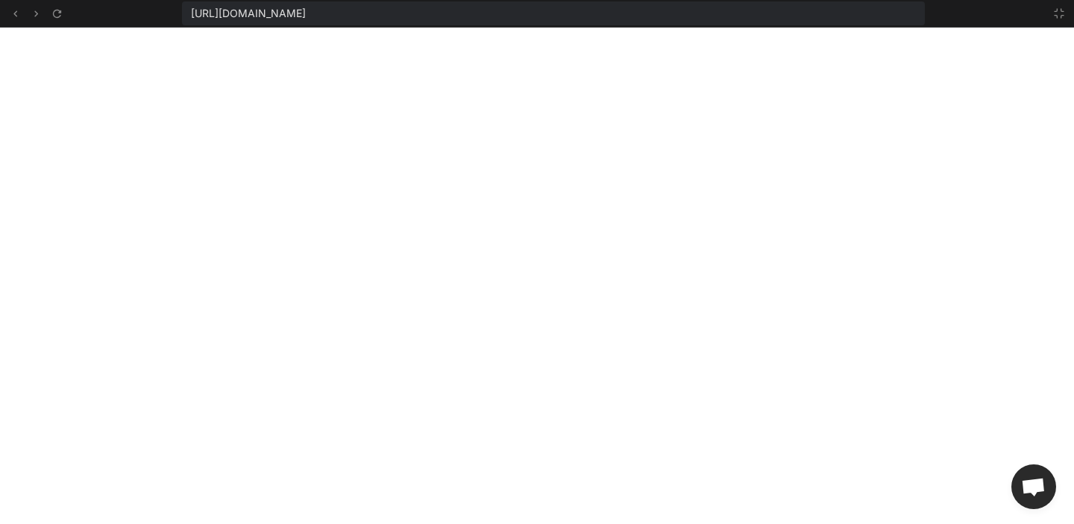
click at [306, 10] on span "https://edw63lf48ixprupf4616e77dggw1ep-ckxs-bm61khmw--3000--96435430.local-corp…" at bounding box center [248, 13] width 115 height 15
